Goal: Task Accomplishment & Management: Use online tool/utility

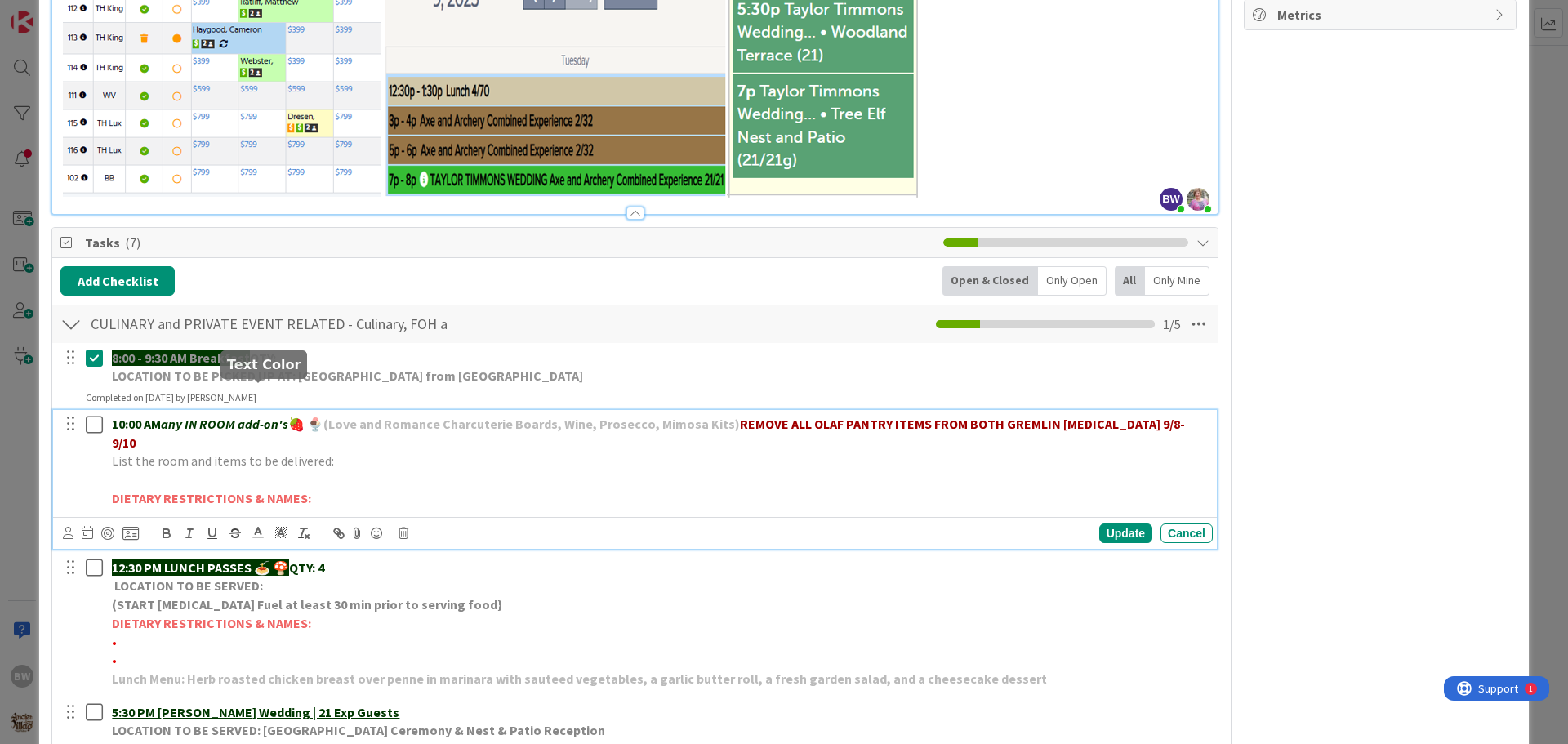
scroll to position [735, 0]
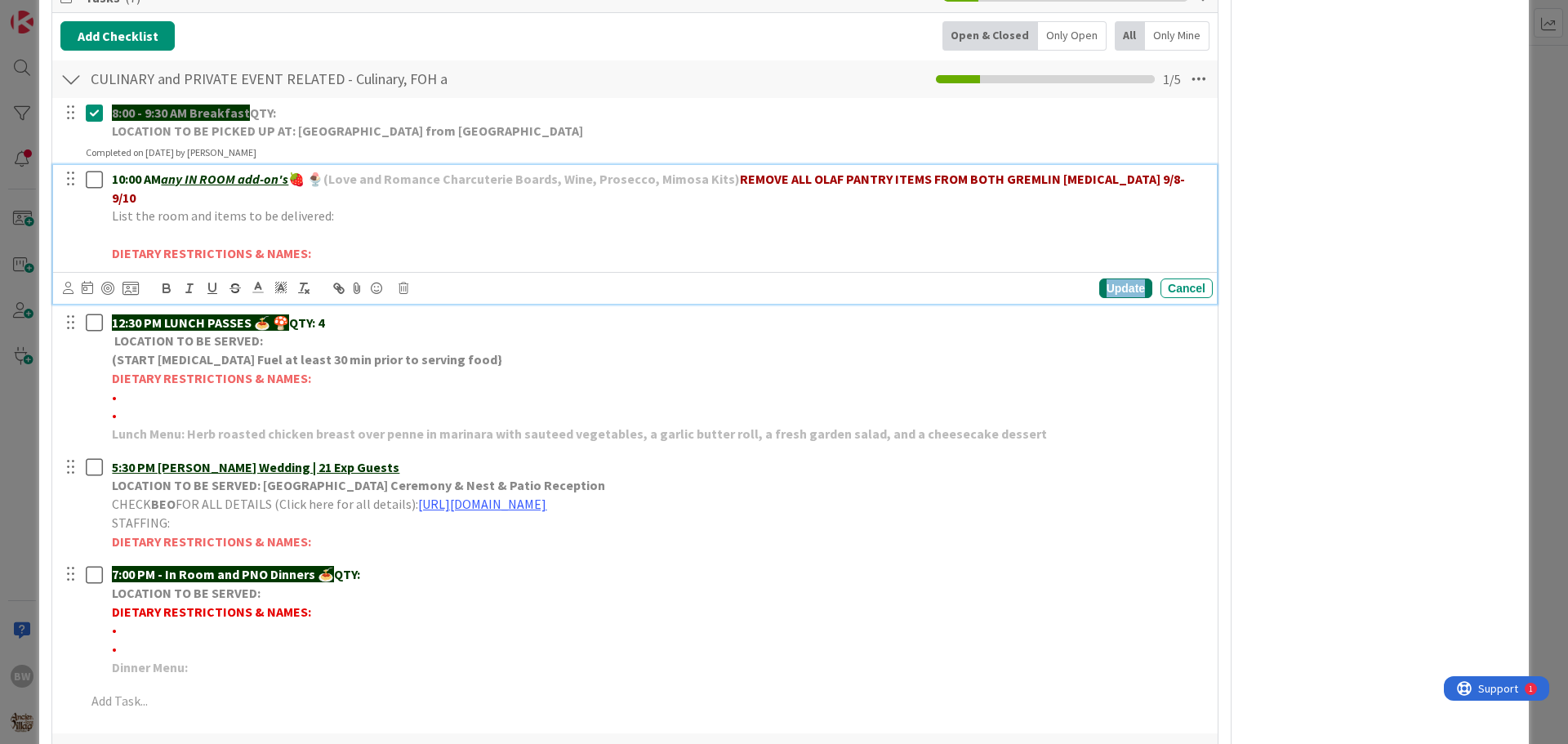
click at [1112, 278] on div "Update" at bounding box center [1125, 288] width 53 height 20
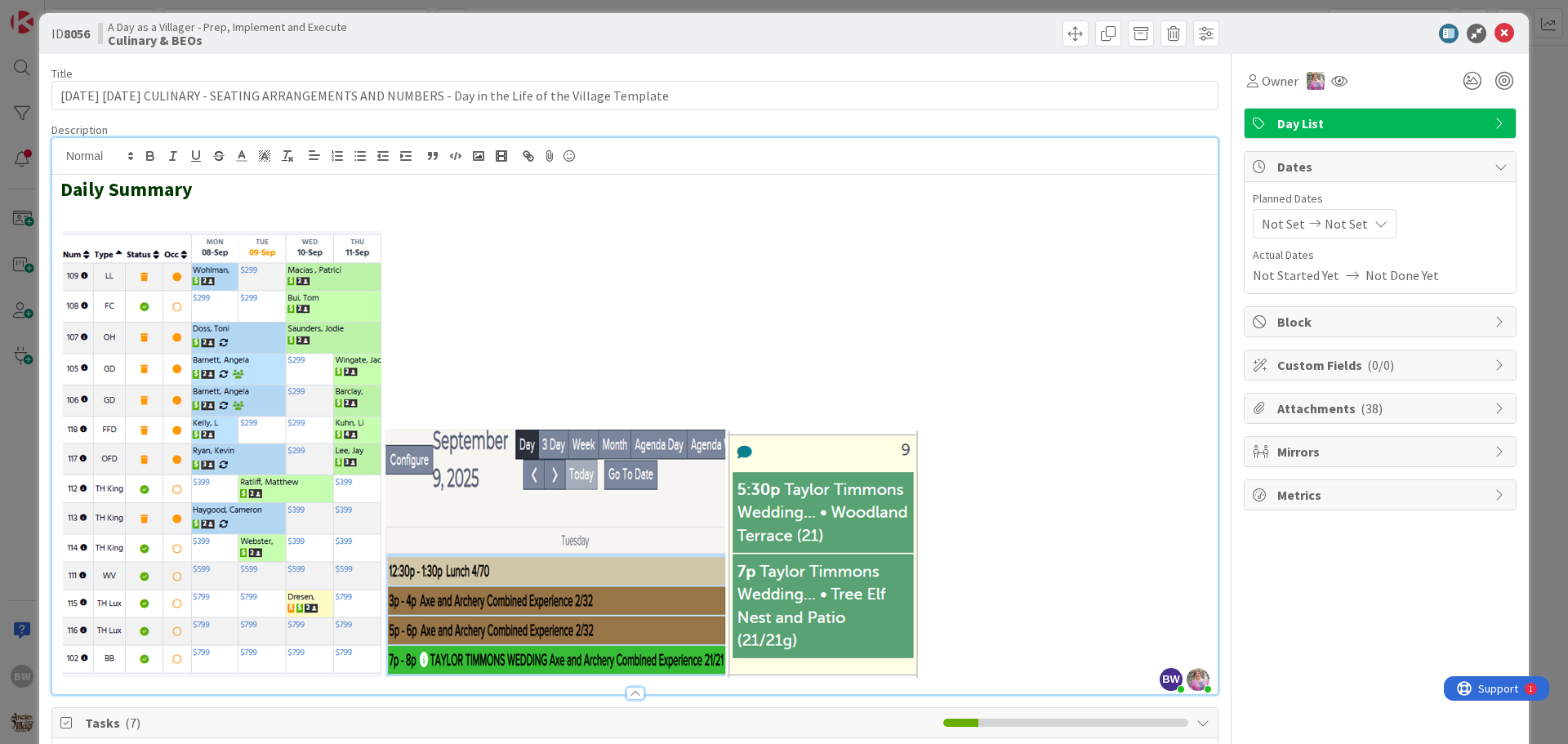
scroll to position [0, 0]
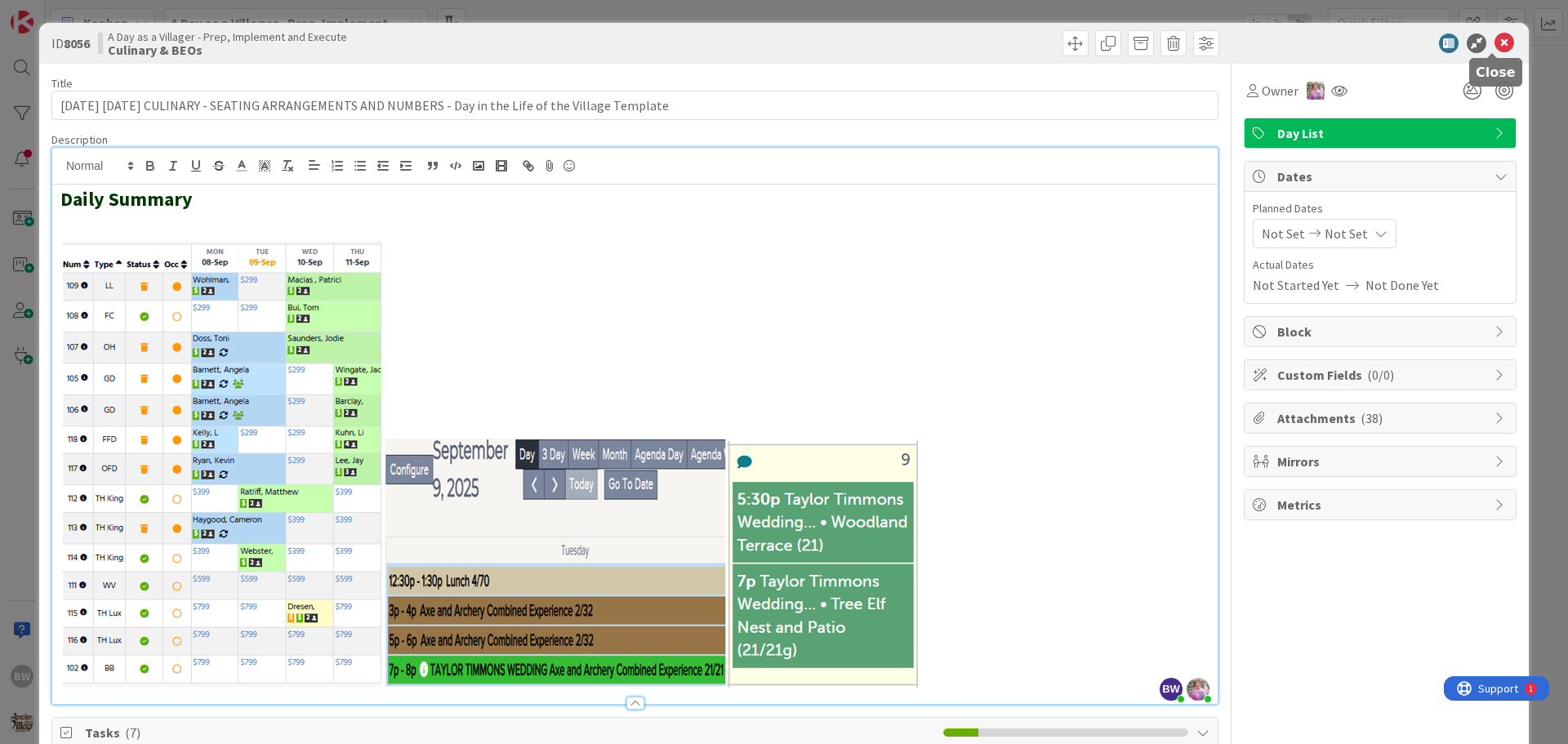
click at [1500, 40] on icon at bounding box center [1504, 43] width 20 height 20
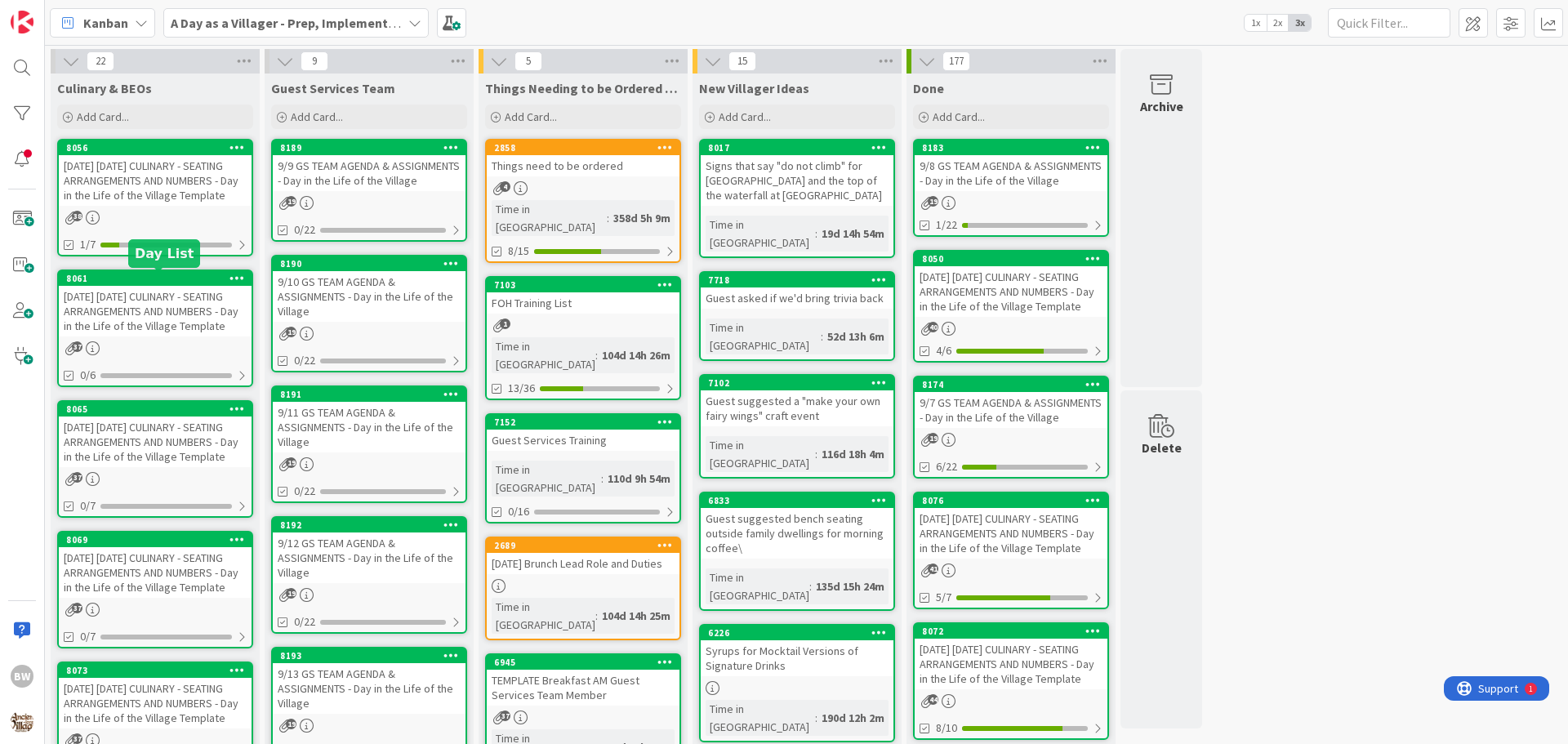
click at [139, 282] on div "8061" at bounding box center [159, 278] width 185 height 11
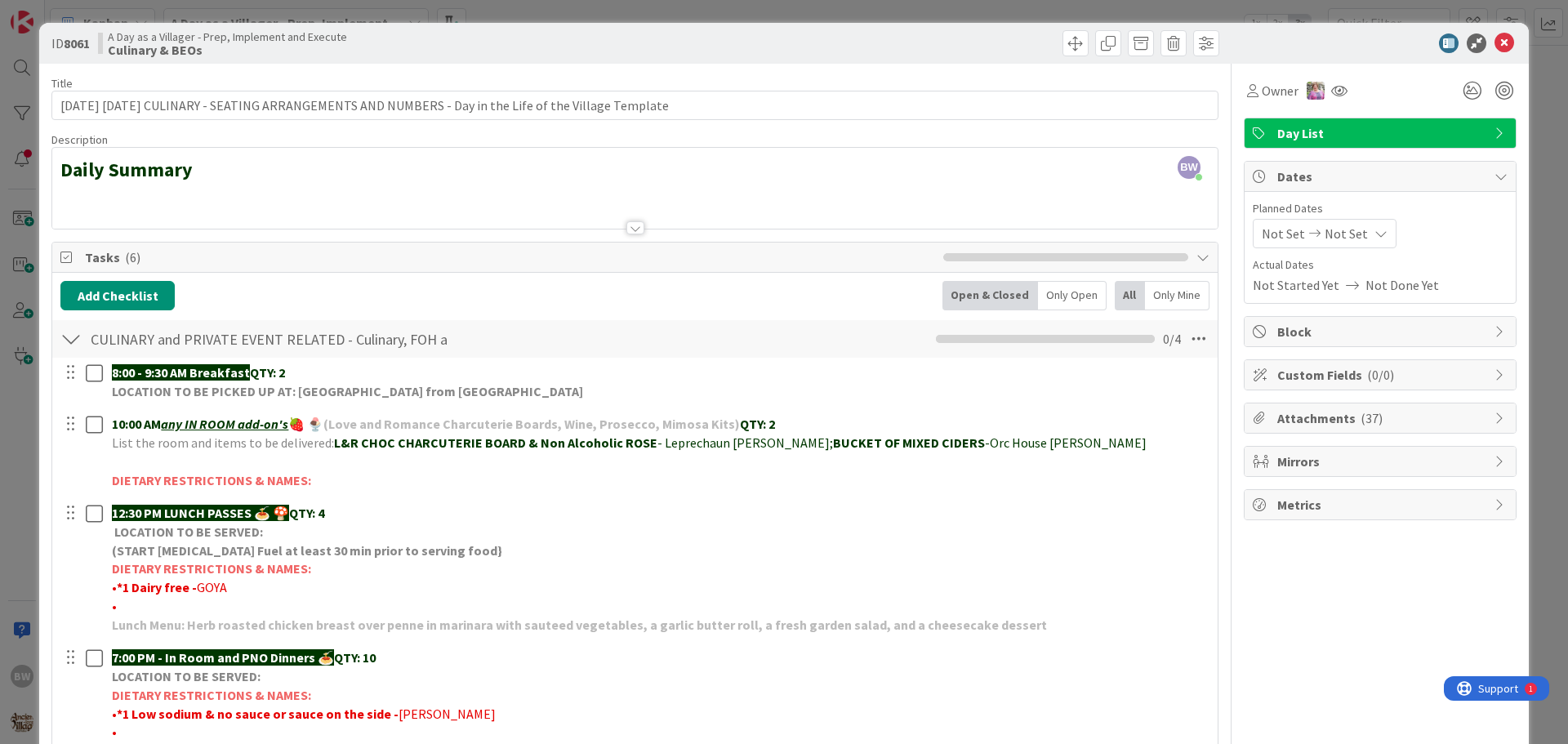
scroll to position [327, 0]
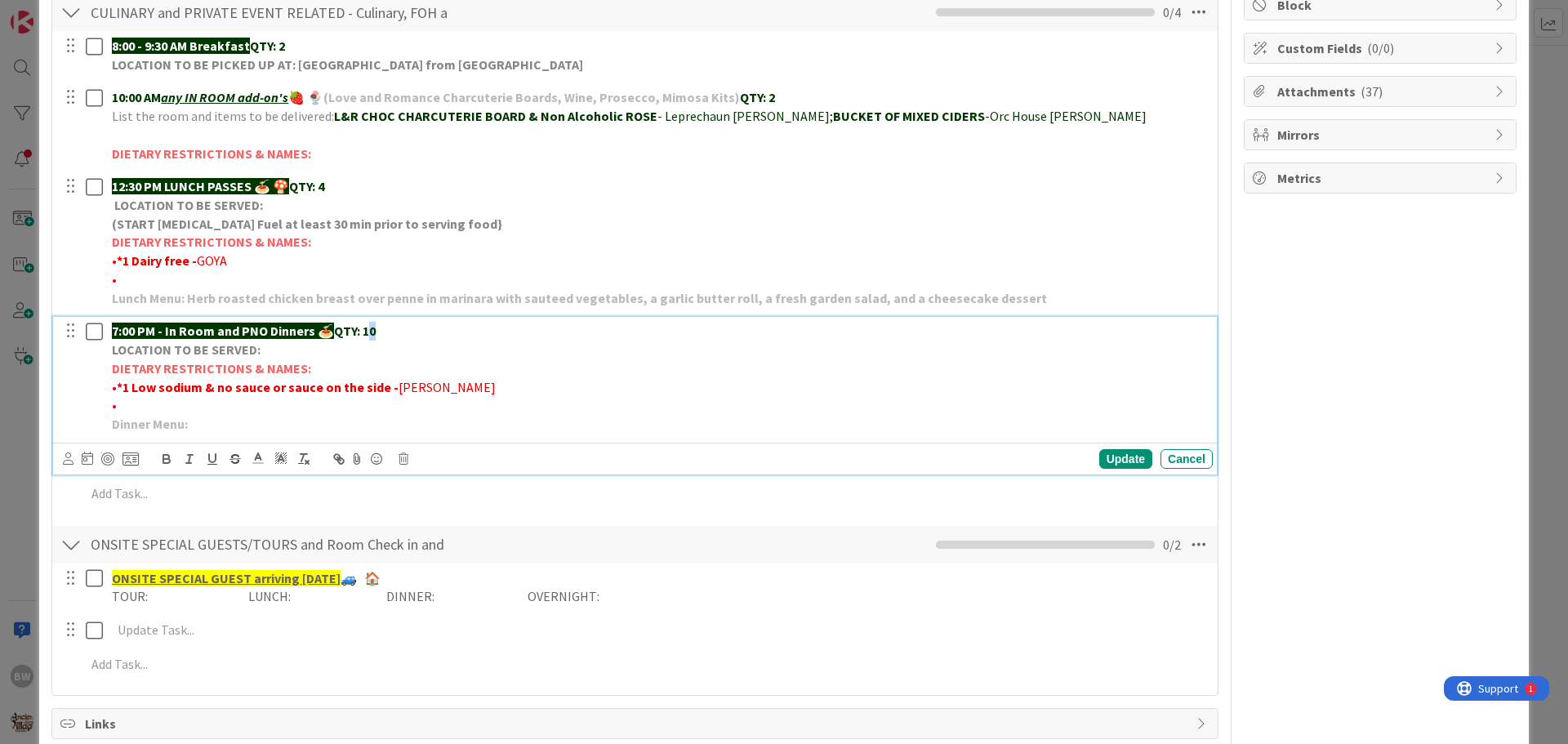
click at [374, 328] on p "7:00 PM - In Room and PNO Dinners 🍝 QTY: 10" at bounding box center [659, 331] width 1095 height 19
click at [1111, 455] on div "Update" at bounding box center [1125, 459] width 53 height 20
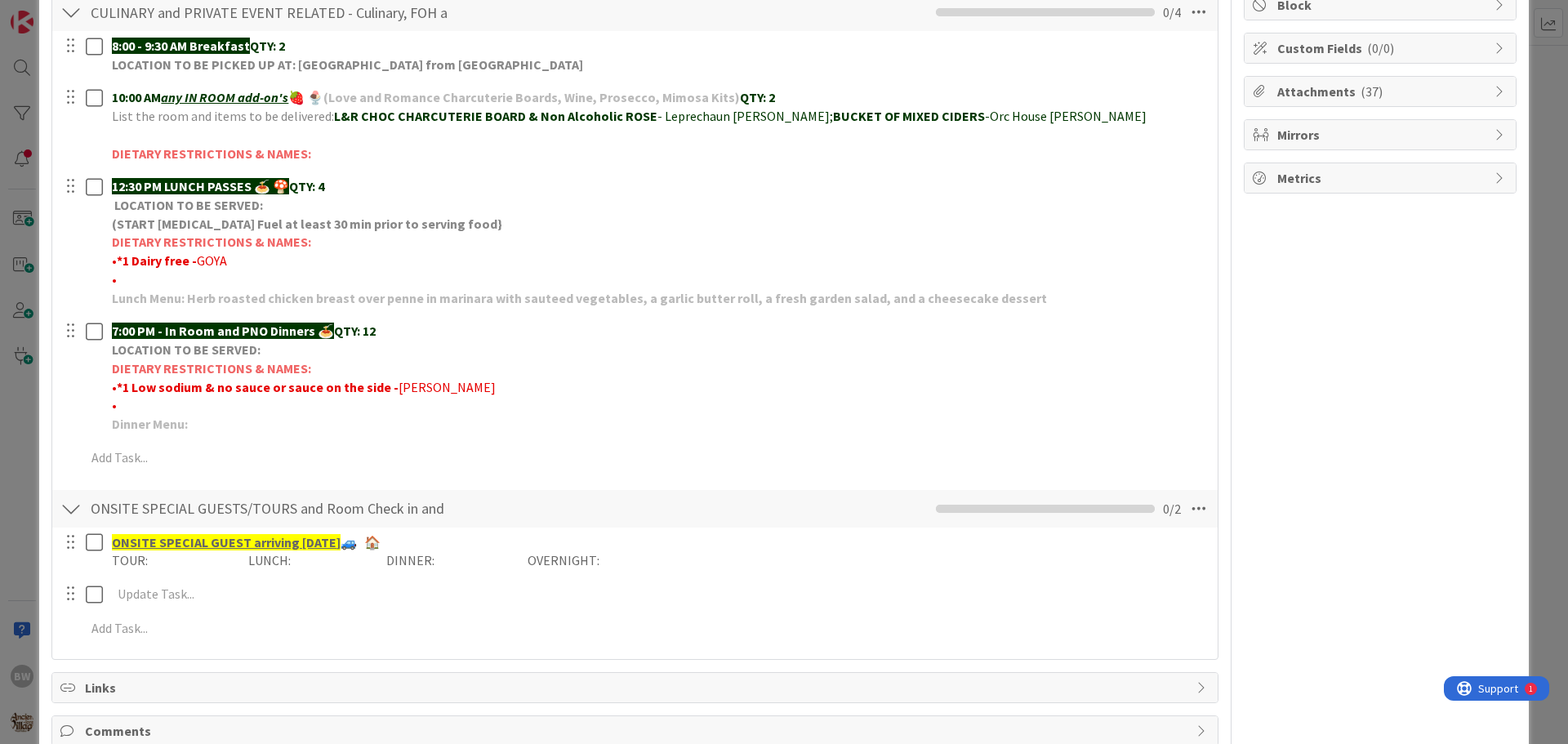
scroll to position [163, 0]
